Goal: Information Seeking & Learning: Learn about a topic

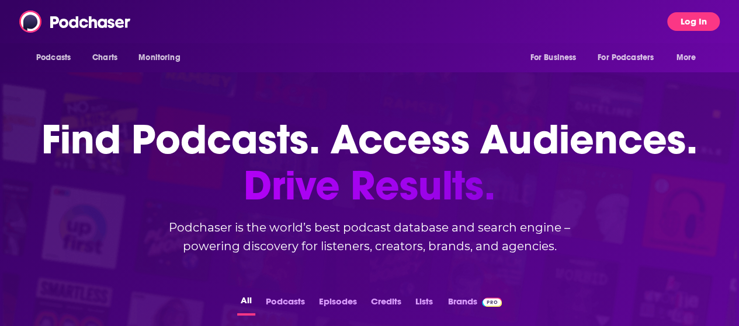
click at [714, 15] on button "Log In" at bounding box center [693, 21] width 53 height 19
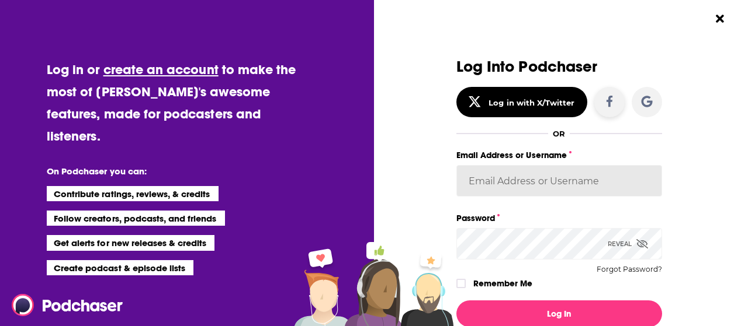
type input "[PERSON_NAME][EMAIL_ADDRESS][PERSON_NAME][DOMAIN_NAME]"
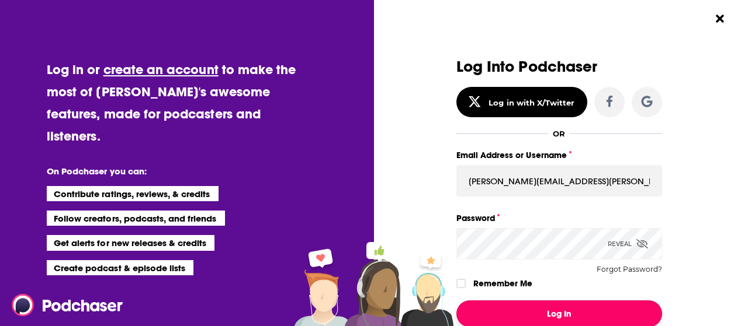
click at [534, 317] on button "Log In" at bounding box center [559, 314] width 206 height 27
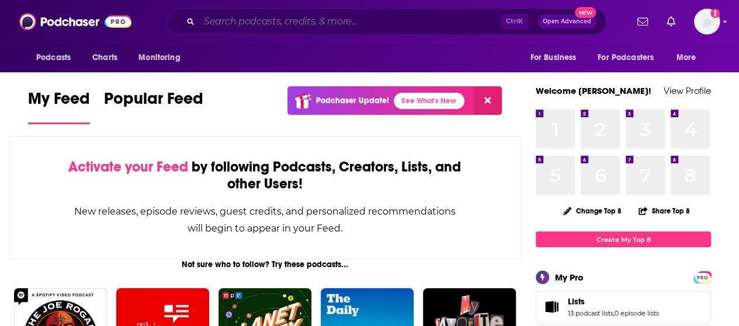
click at [270, 23] on input "Search podcasts, credits, & more..." at bounding box center [349, 21] width 301 height 19
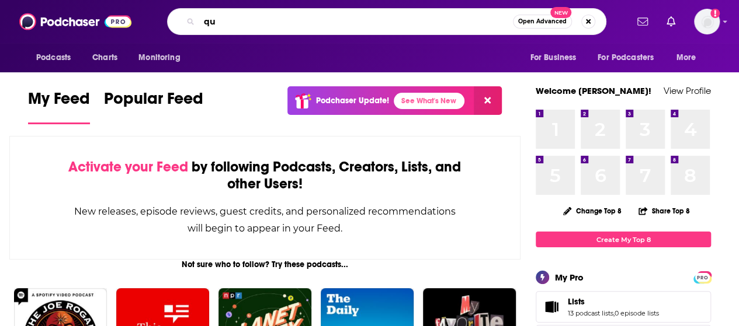
type input "q"
type input "[DEMOGRAPHIC_DATA]"
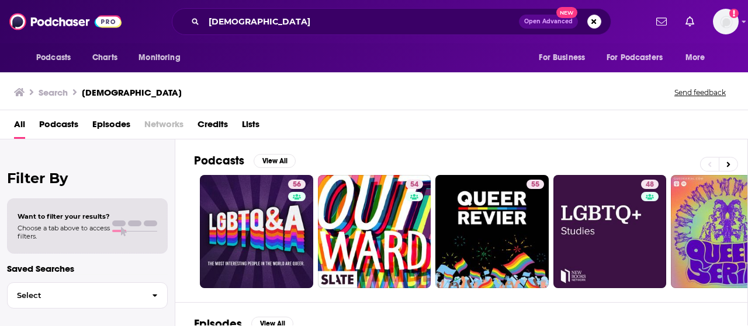
click at [53, 125] on span "Podcasts" at bounding box center [58, 127] width 39 height 24
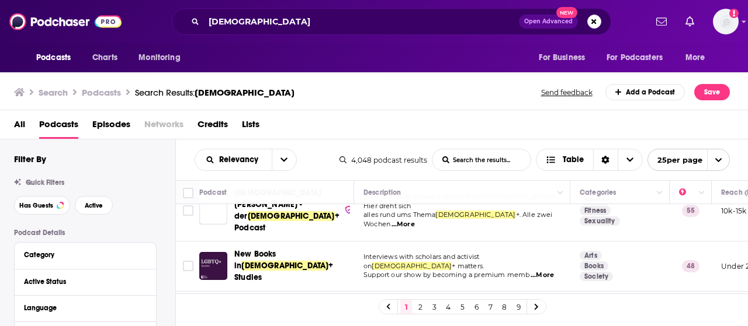
scroll to position [137, 0]
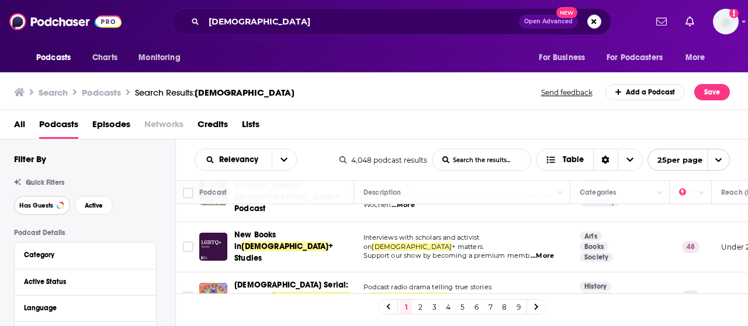
click at [68, 204] on button "Has Guests" at bounding box center [42, 205] width 56 height 19
